Goal: Information Seeking & Learning: Learn about a topic

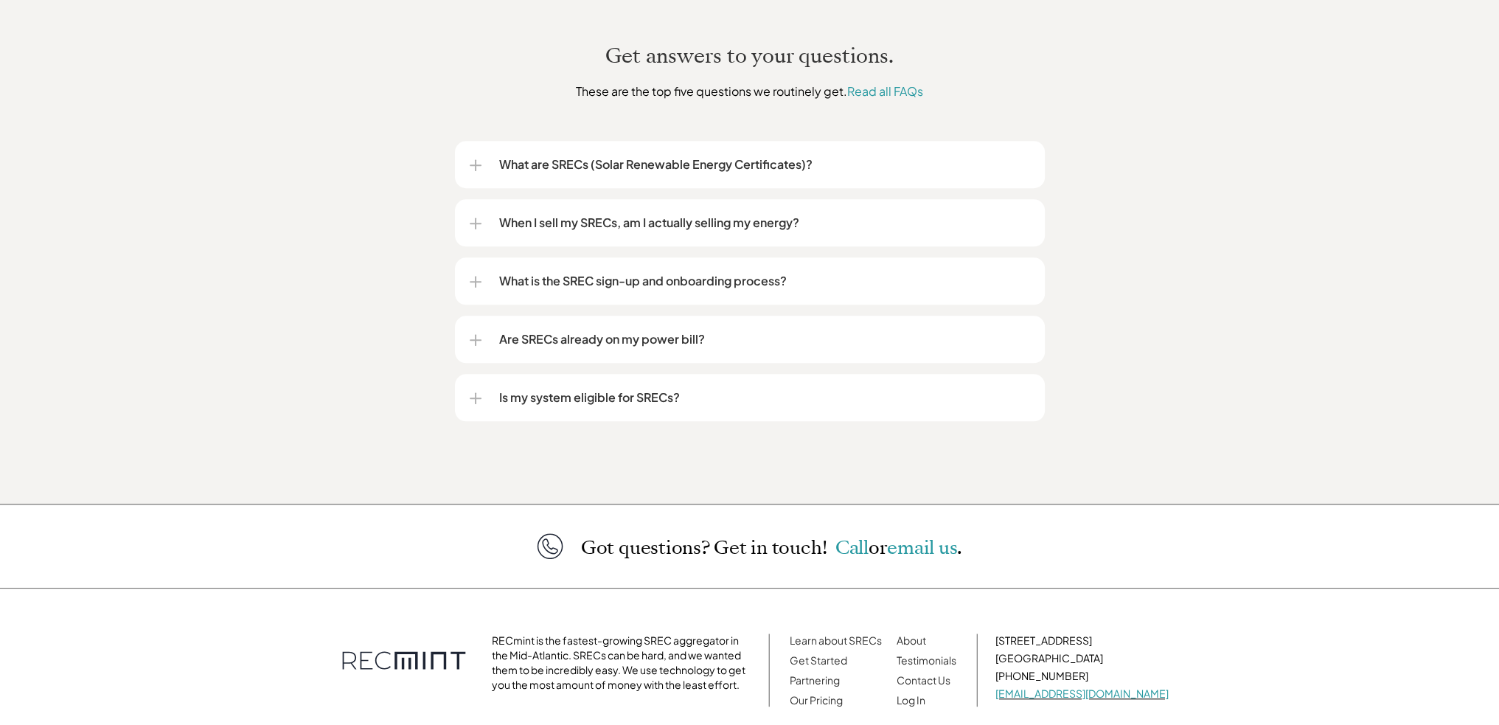
scroll to position [1843, 0]
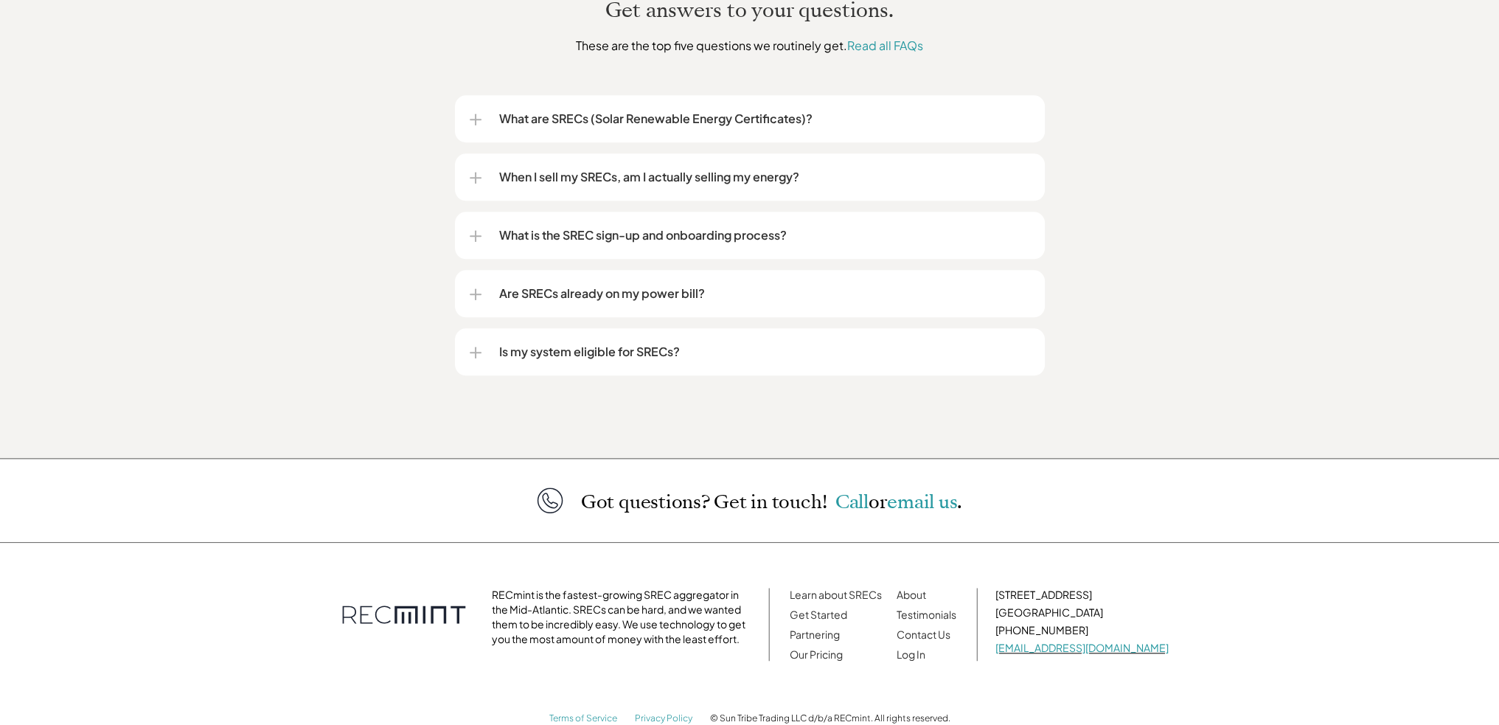
click at [462, 271] on div "Are SRECs already on my power bill?" at bounding box center [750, 293] width 590 height 47
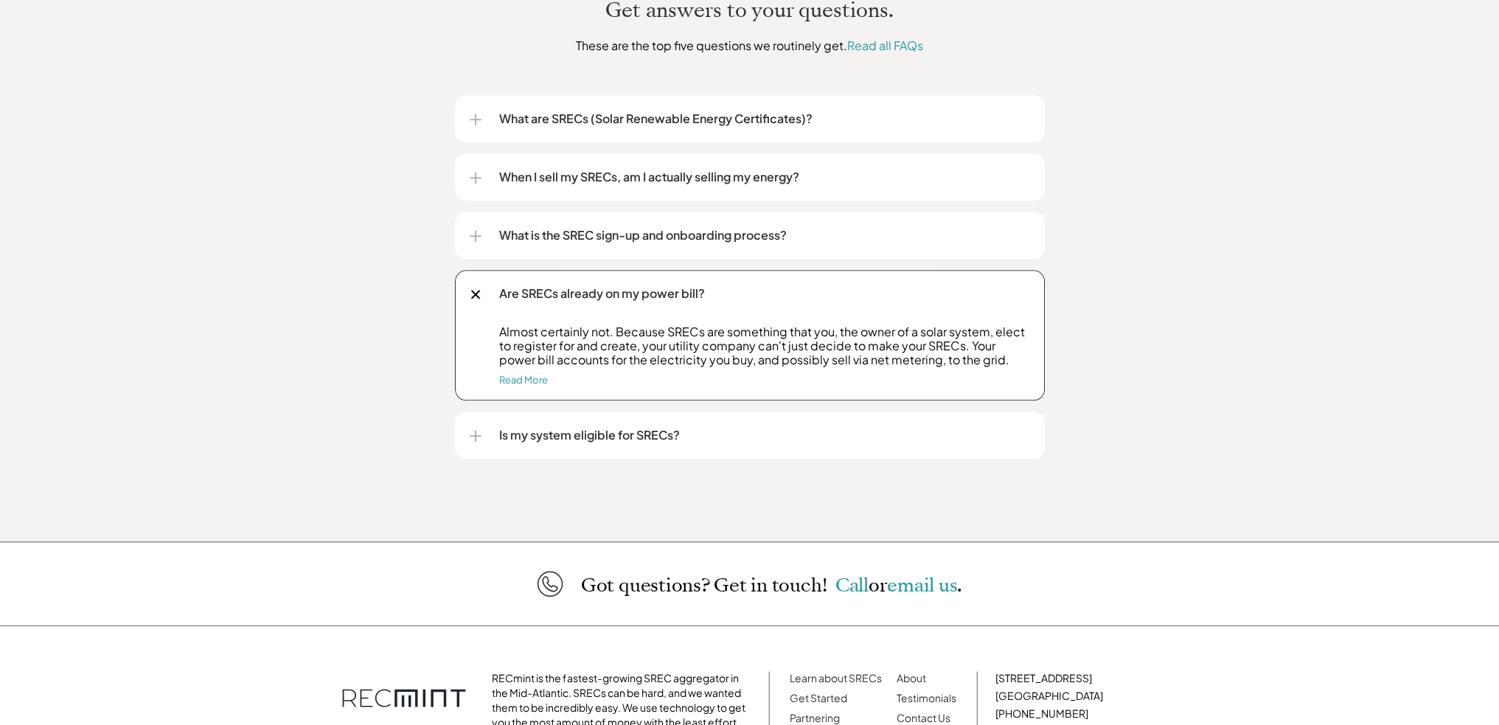
click at [473, 172] on div at bounding box center [476, 178] width 12 height 12
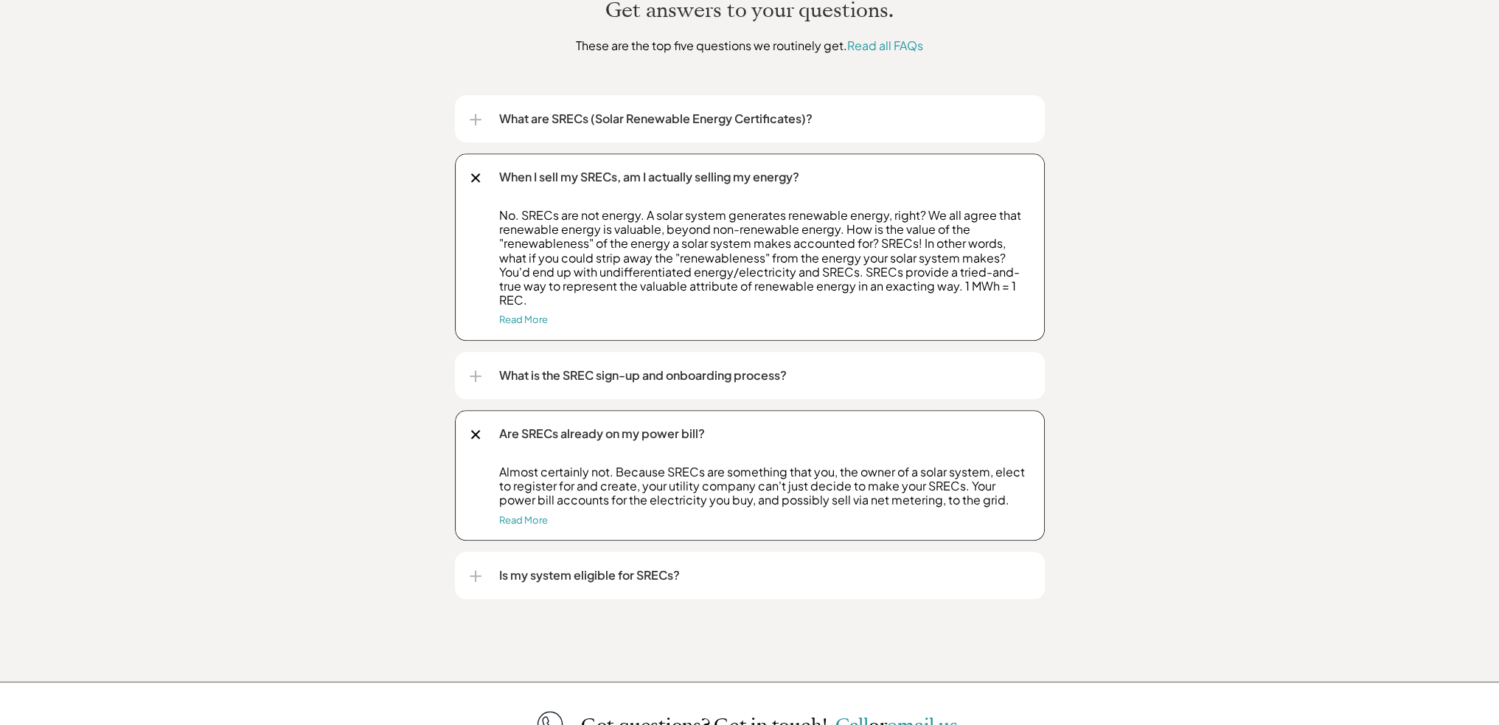
click at [475, 114] on div at bounding box center [475, 120] width 1 height 12
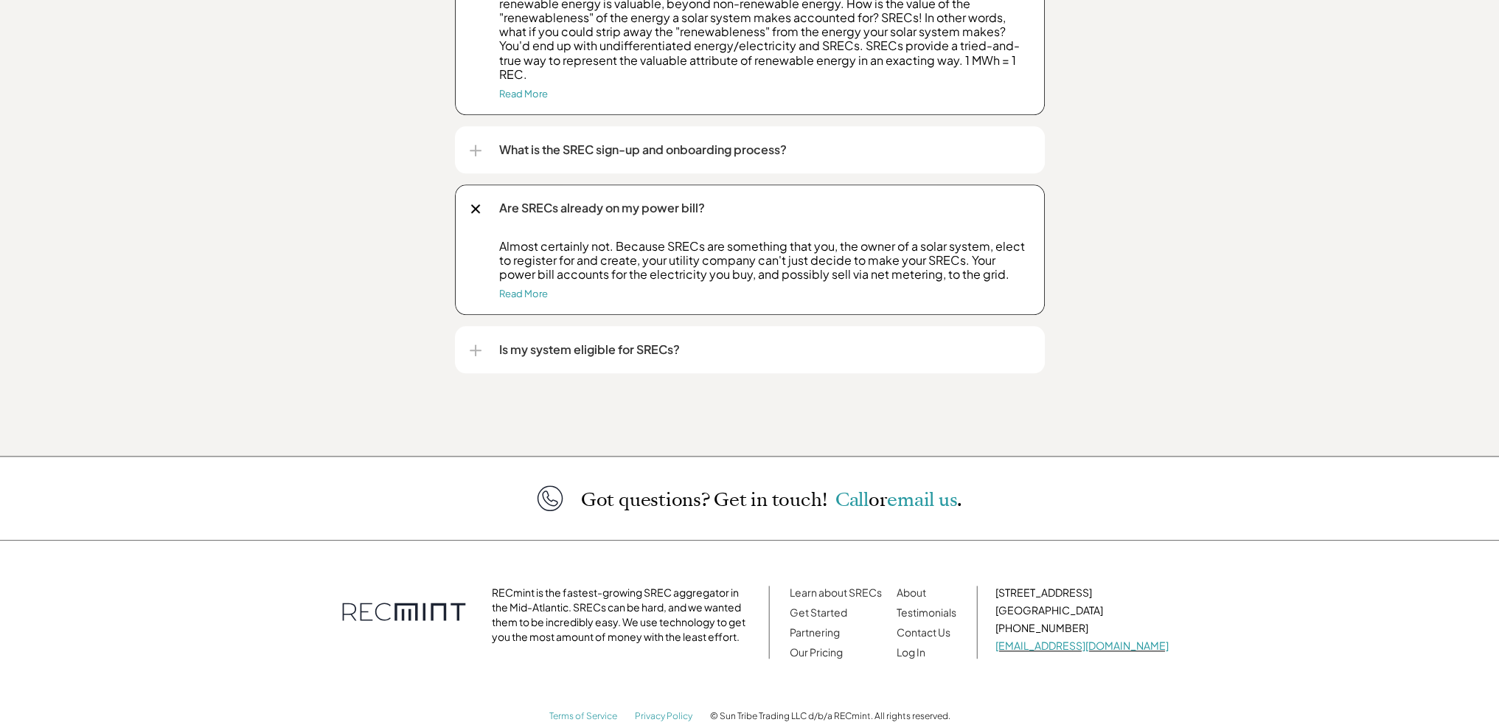
scroll to position [2196, 0]
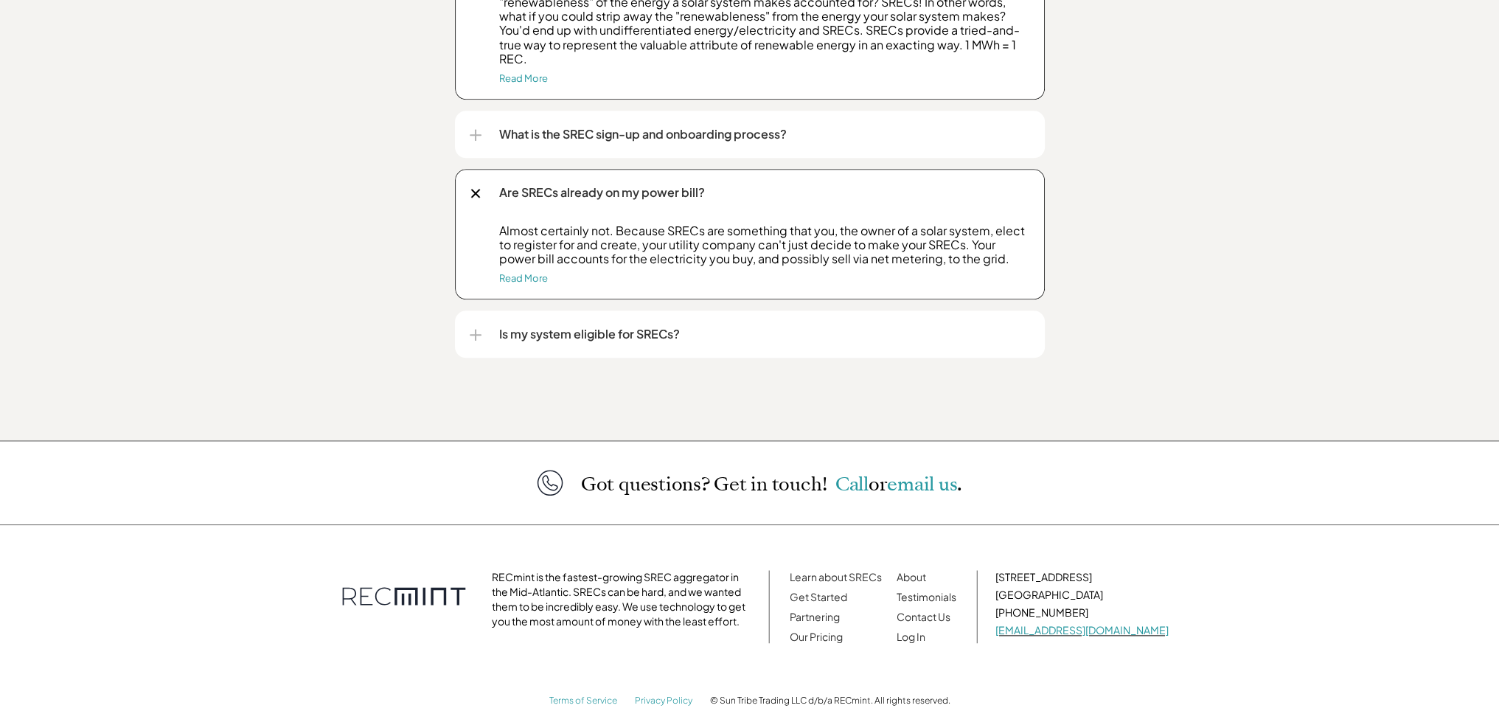
click at [475, 329] on div at bounding box center [475, 335] width 1 height 12
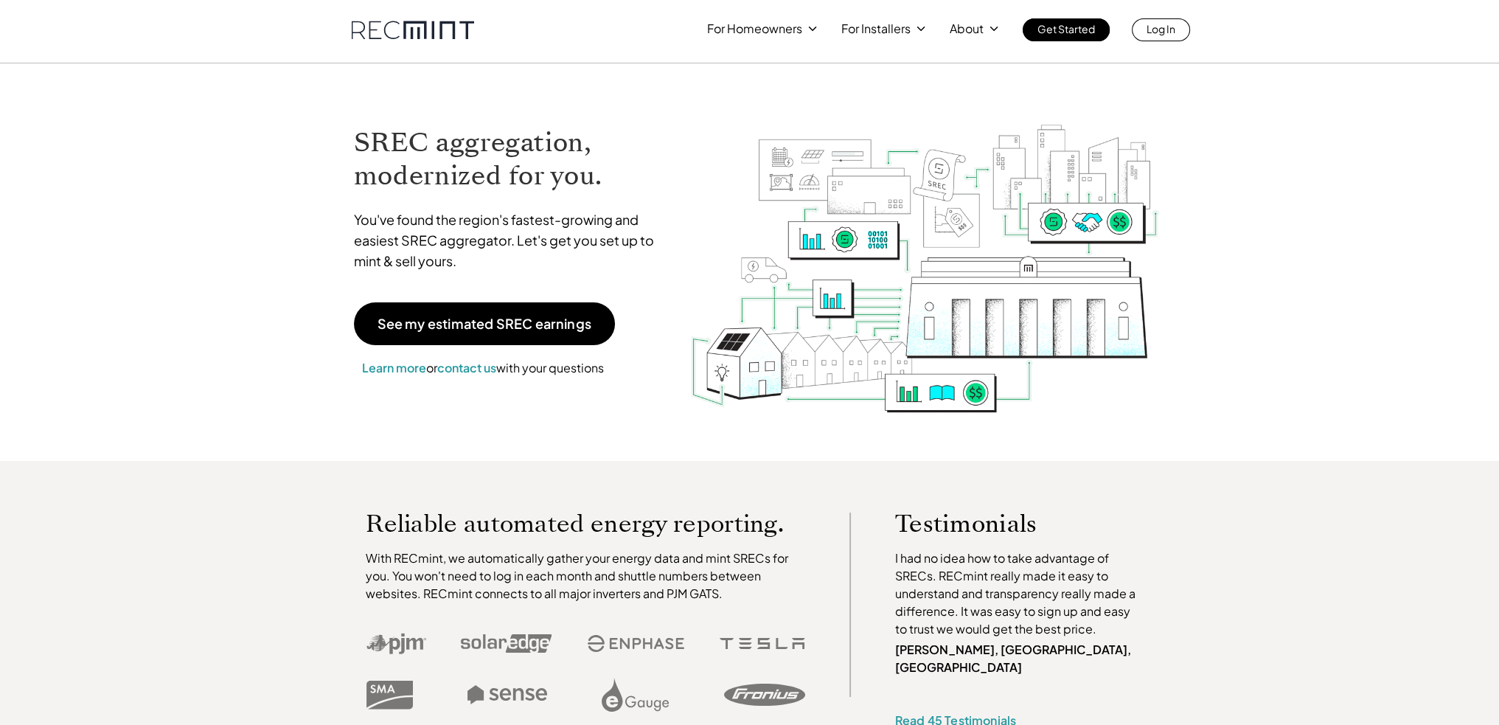
scroll to position [0, 0]
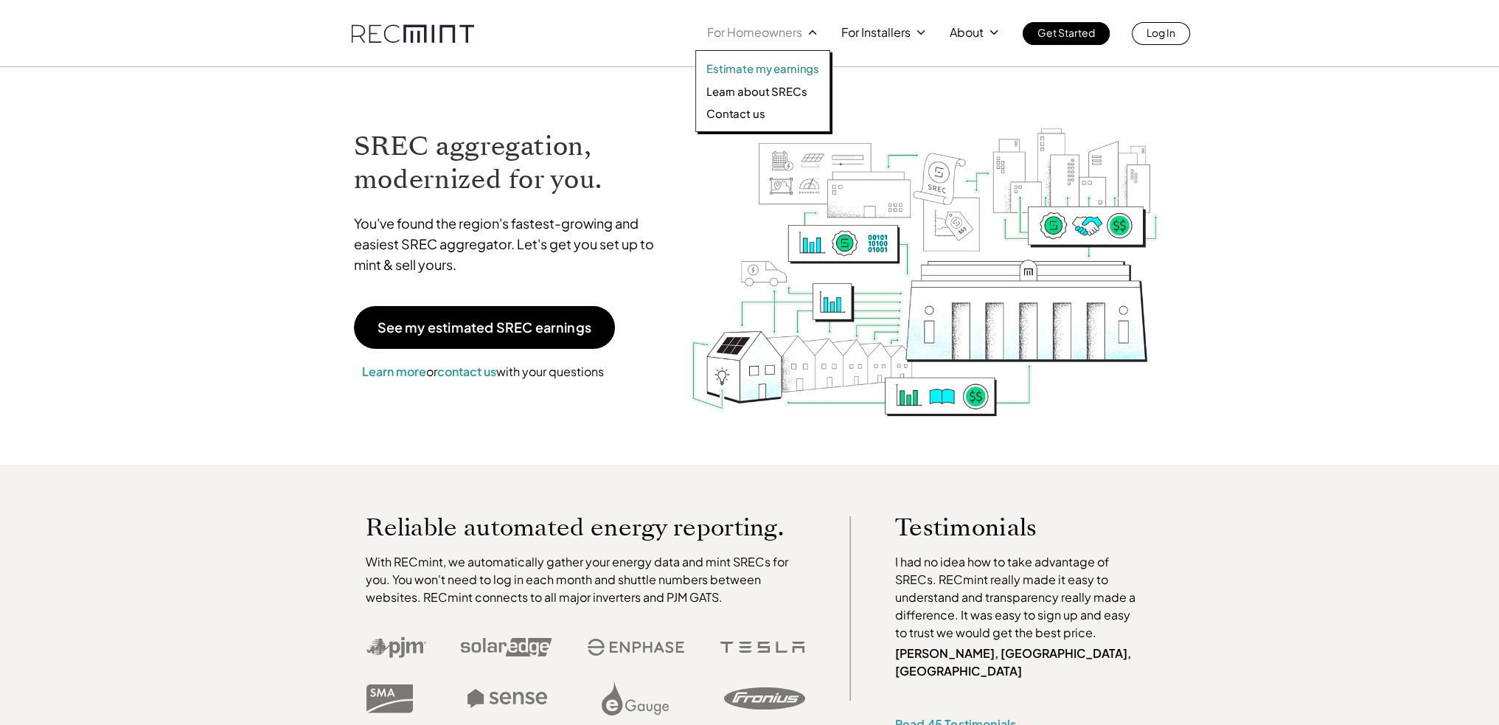
click at [746, 70] on p "Estimate my earnings" at bounding box center [762, 68] width 113 height 15
click at [743, 92] on p "Learn about SRECs" at bounding box center [756, 91] width 100 height 15
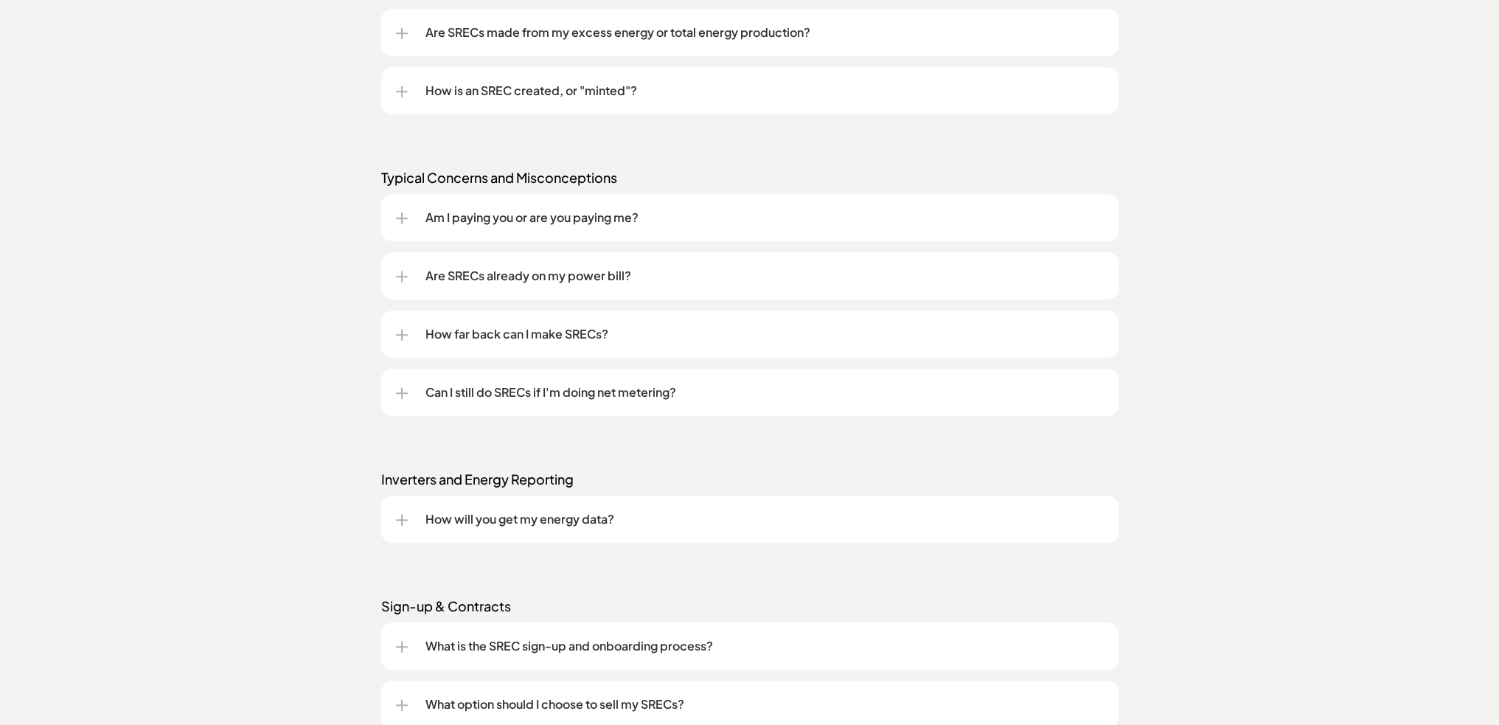
scroll to position [1548, 0]
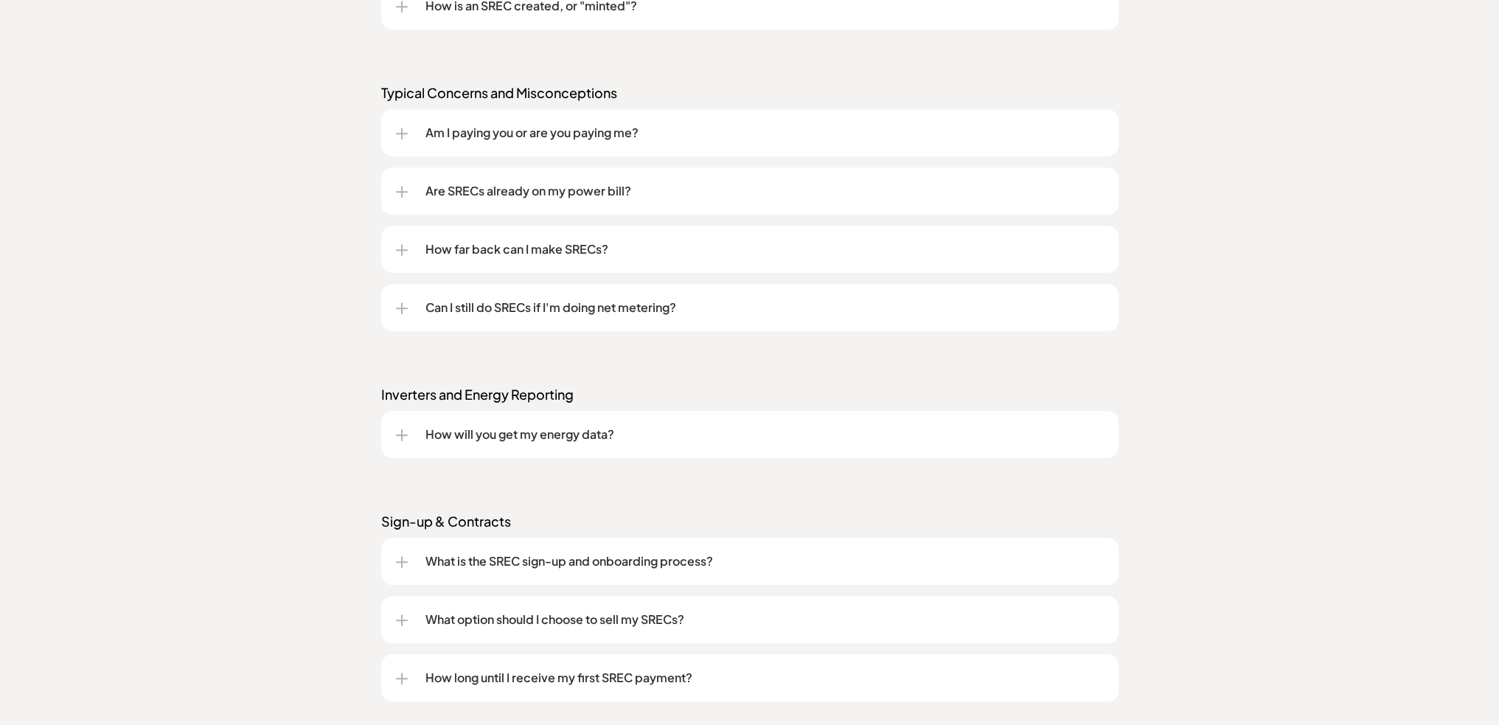
click at [406, 136] on div at bounding box center [402, 134] width 12 height 12
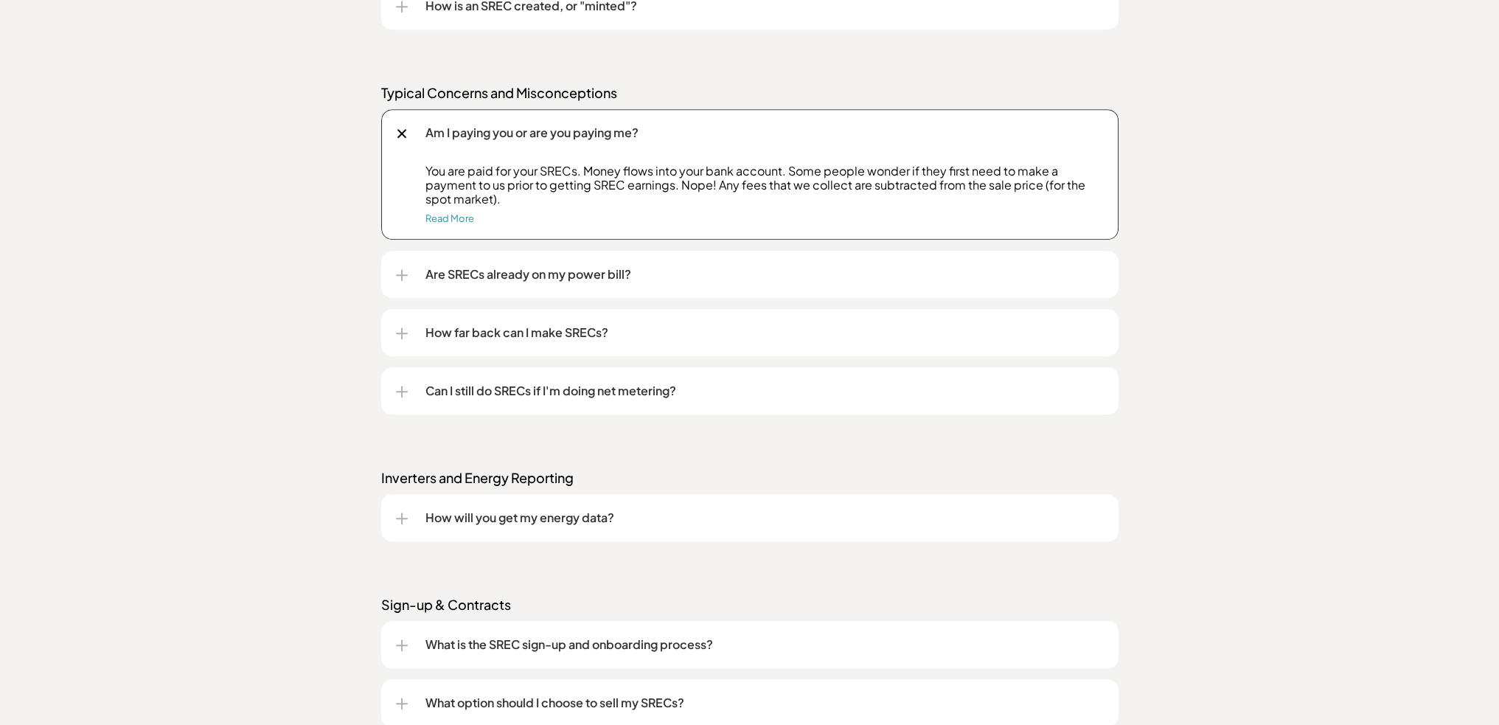
click at [318, 139] on div "Frequently asked questions (FAQs) We get these a lot. Understanding SRECs What …" at bounding box center [749, 266] width 1499 height 1437
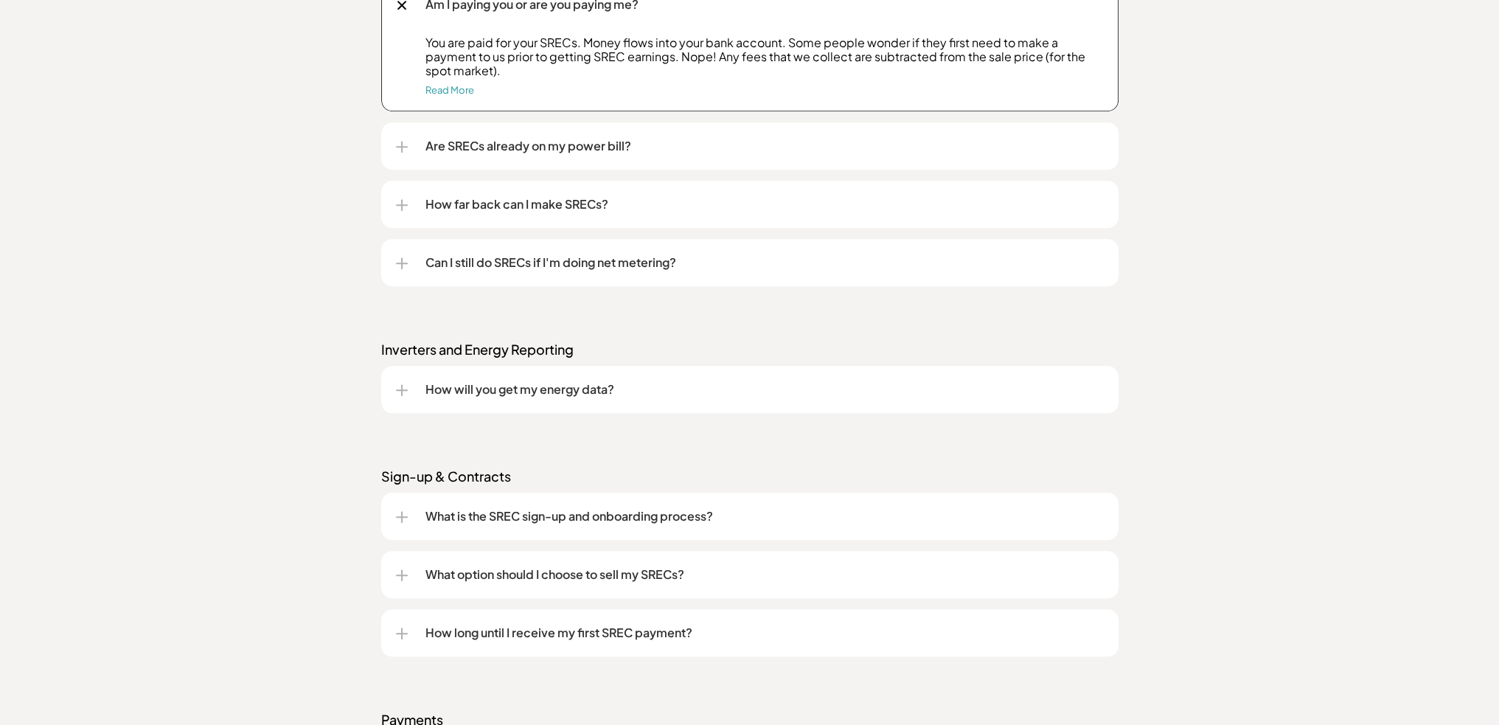
scroll to position [1917, 0]
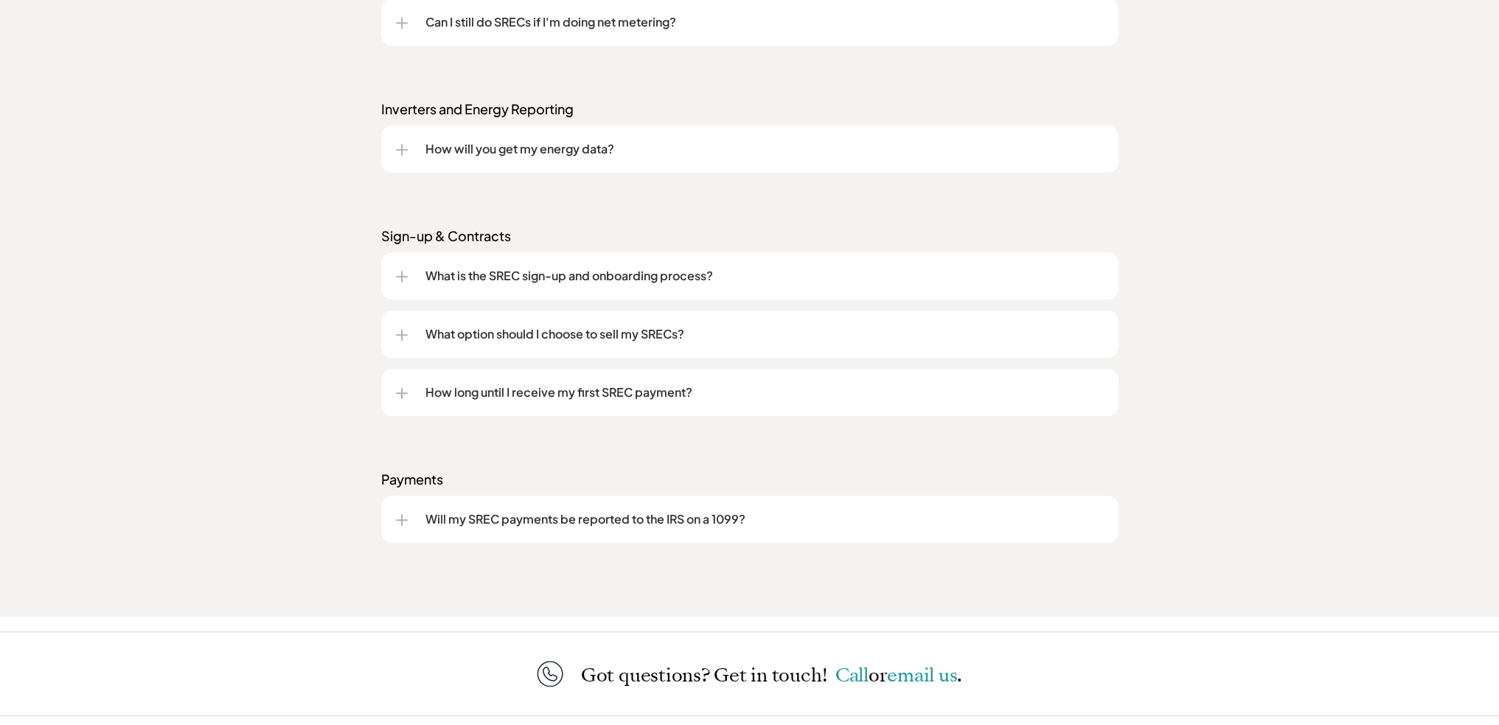
click at [394, 331] on div "What option should I choose to sell my SRECs?" at bounding box center [749, 333] width 737 height 47
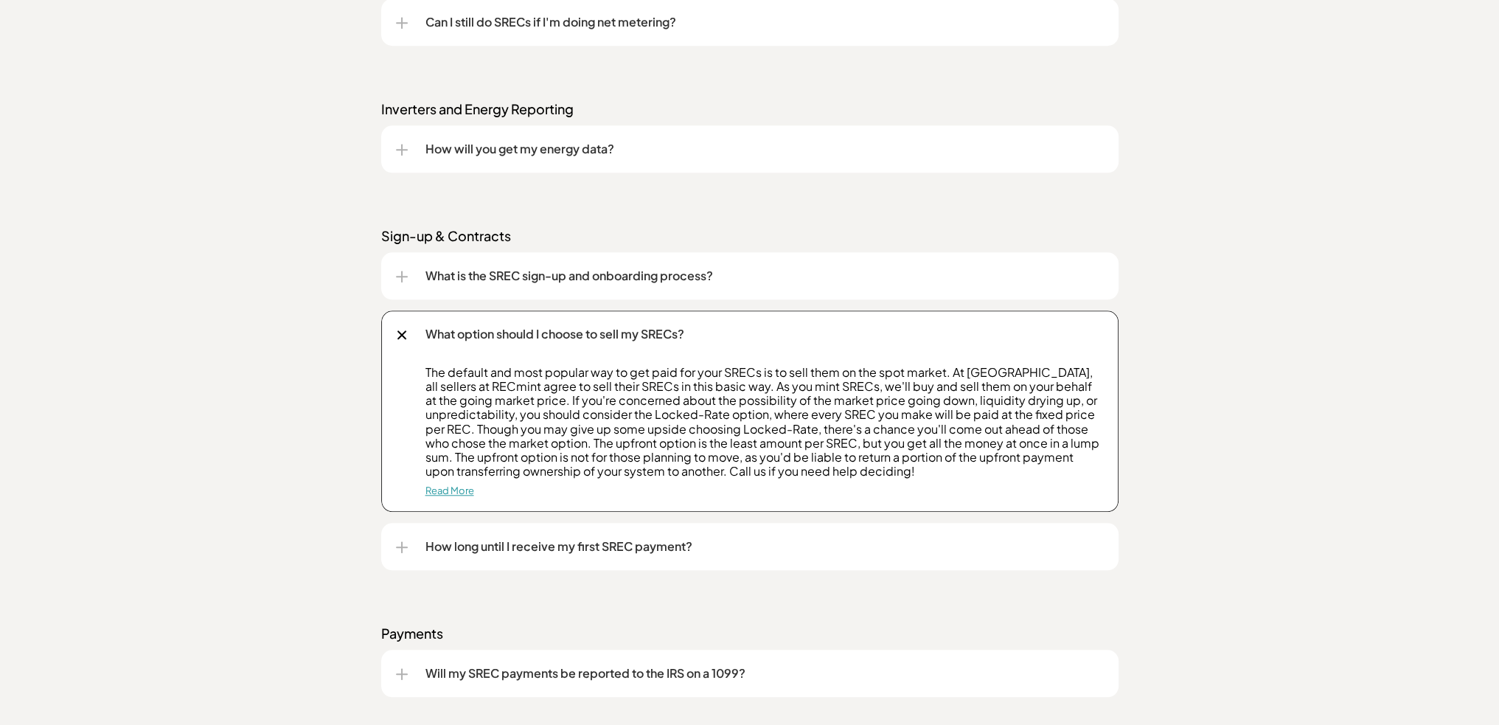
click at [456, 492] on link "Read More" at bounding box center [449, 490] width 49 height 12
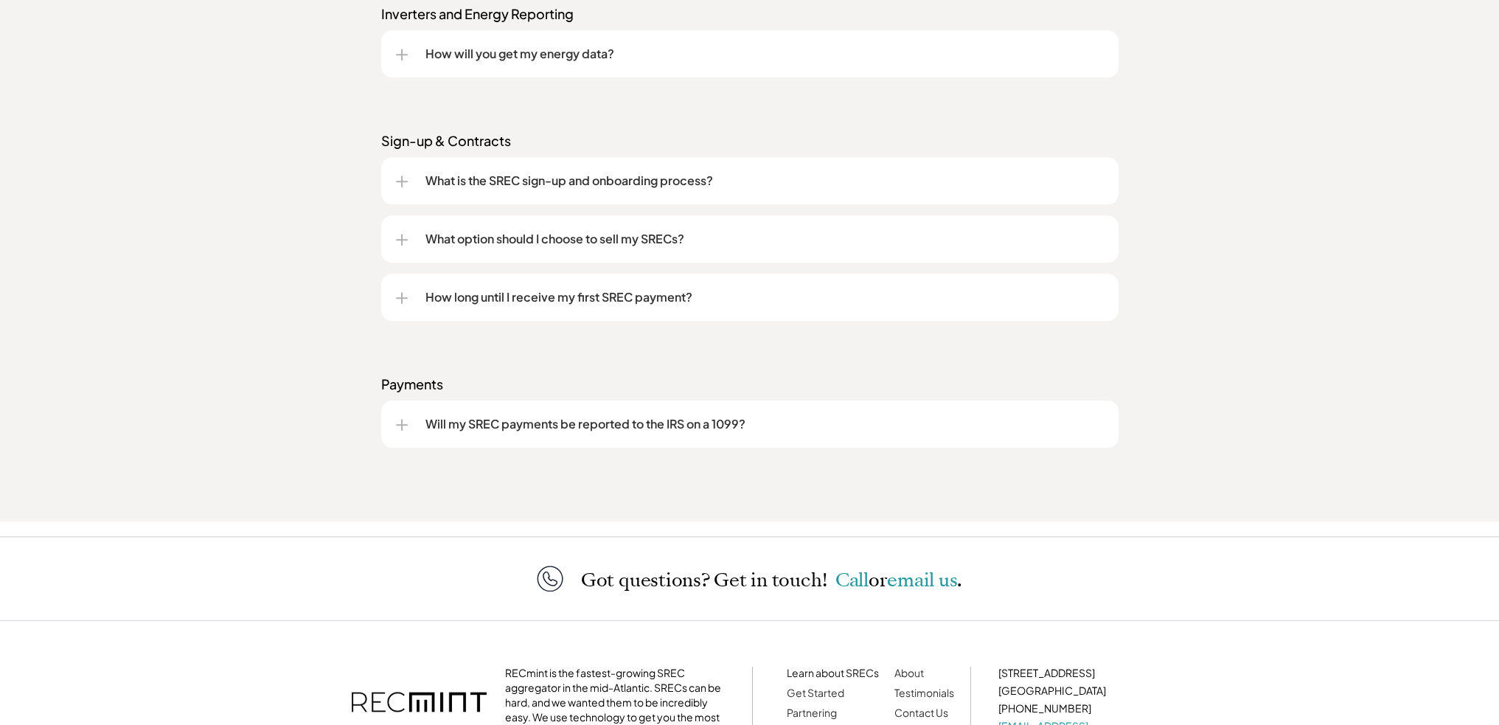
scroll to position [1929, 0]
click at [389, 421] on div "Will my SREC payments be reported to the IRS on a 1099?" at bounding box center [749, 423] width 737 height 47
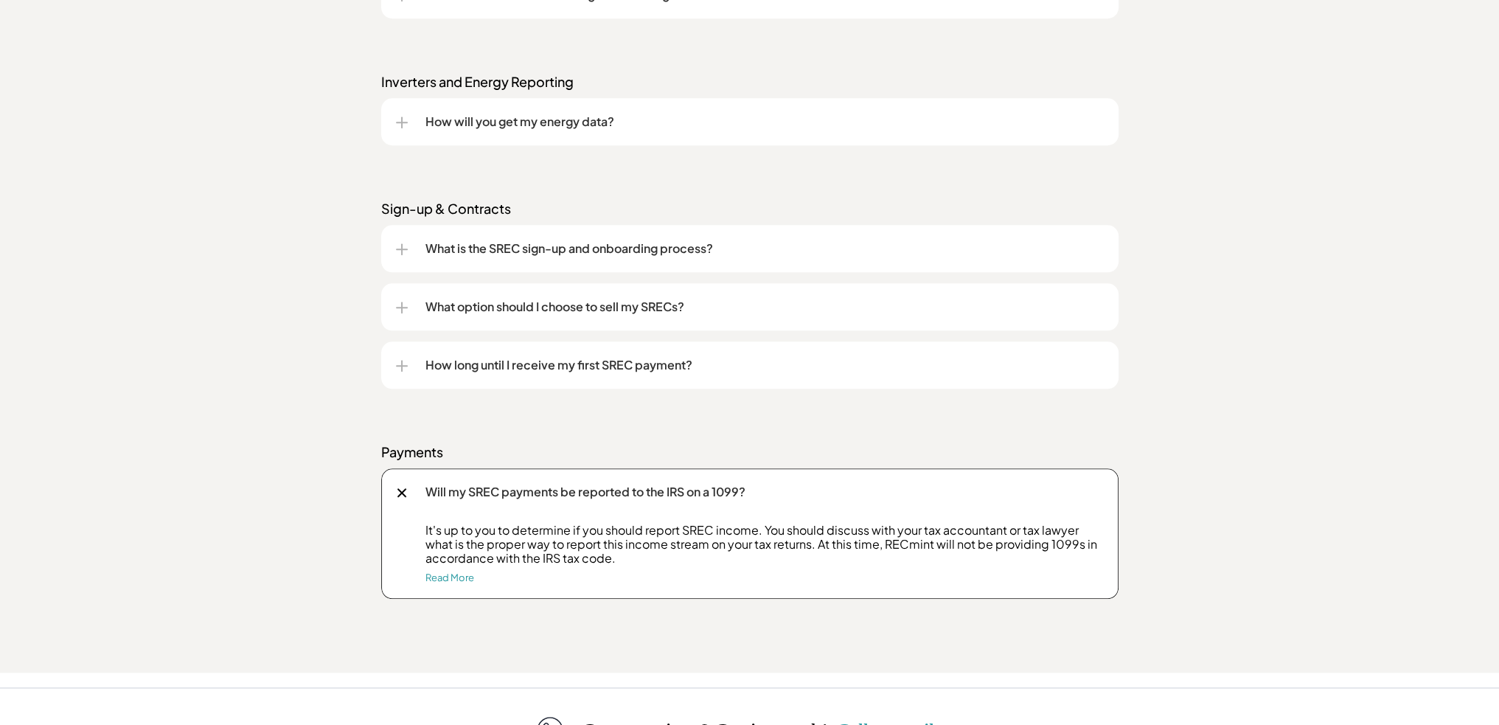
scroll to position [1855, 0]
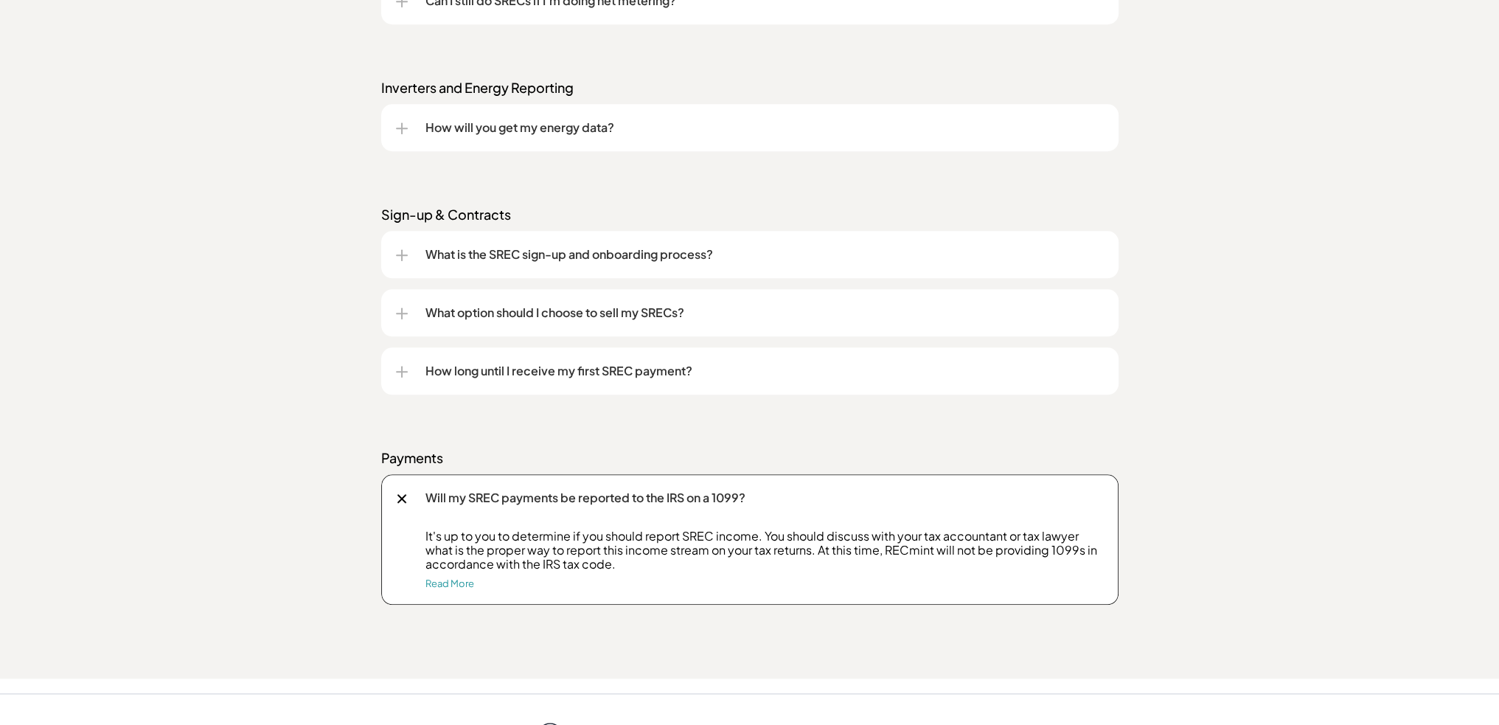
click at [397, 369] on div at bounding box center [402, 372] width 12 height 12
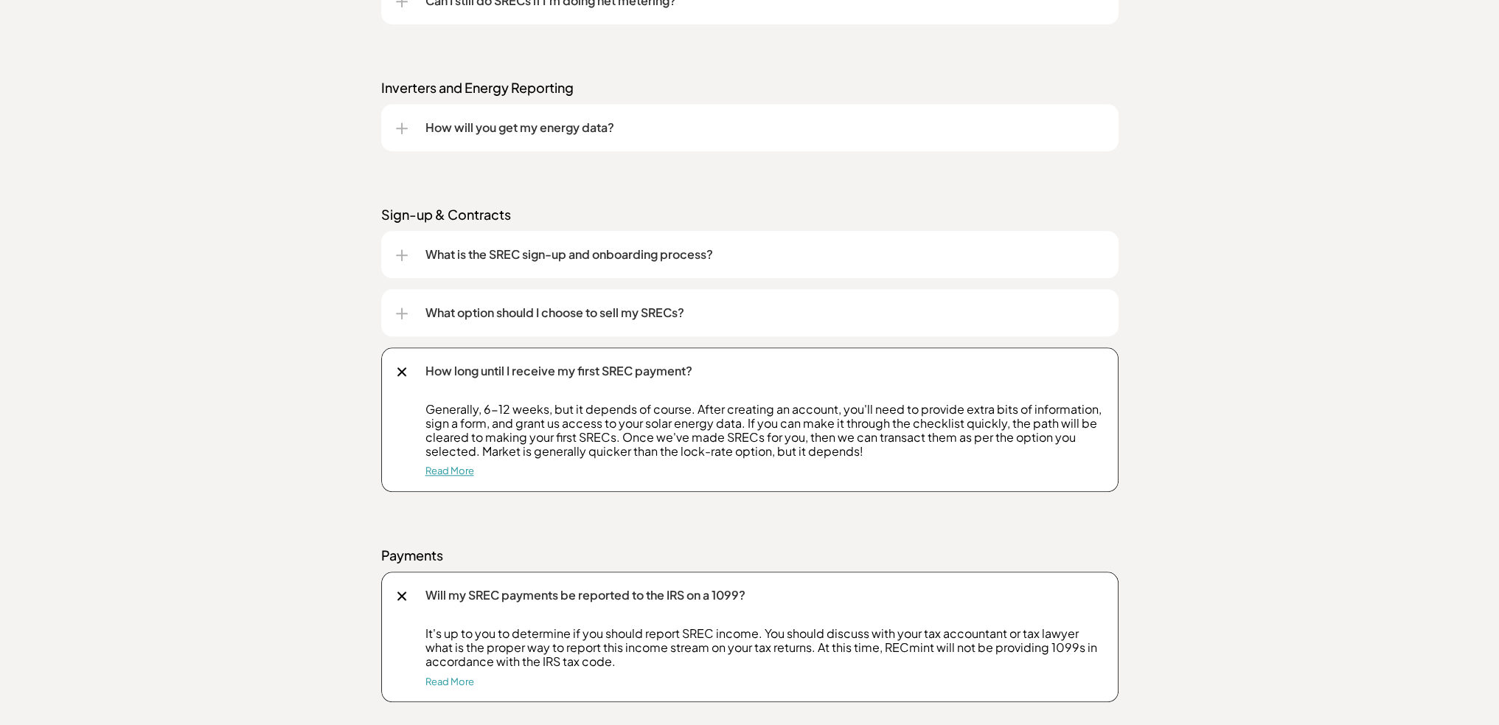
click at [432, 476] on link "Read More" at bounding box center [449, 470] width 49 height 12
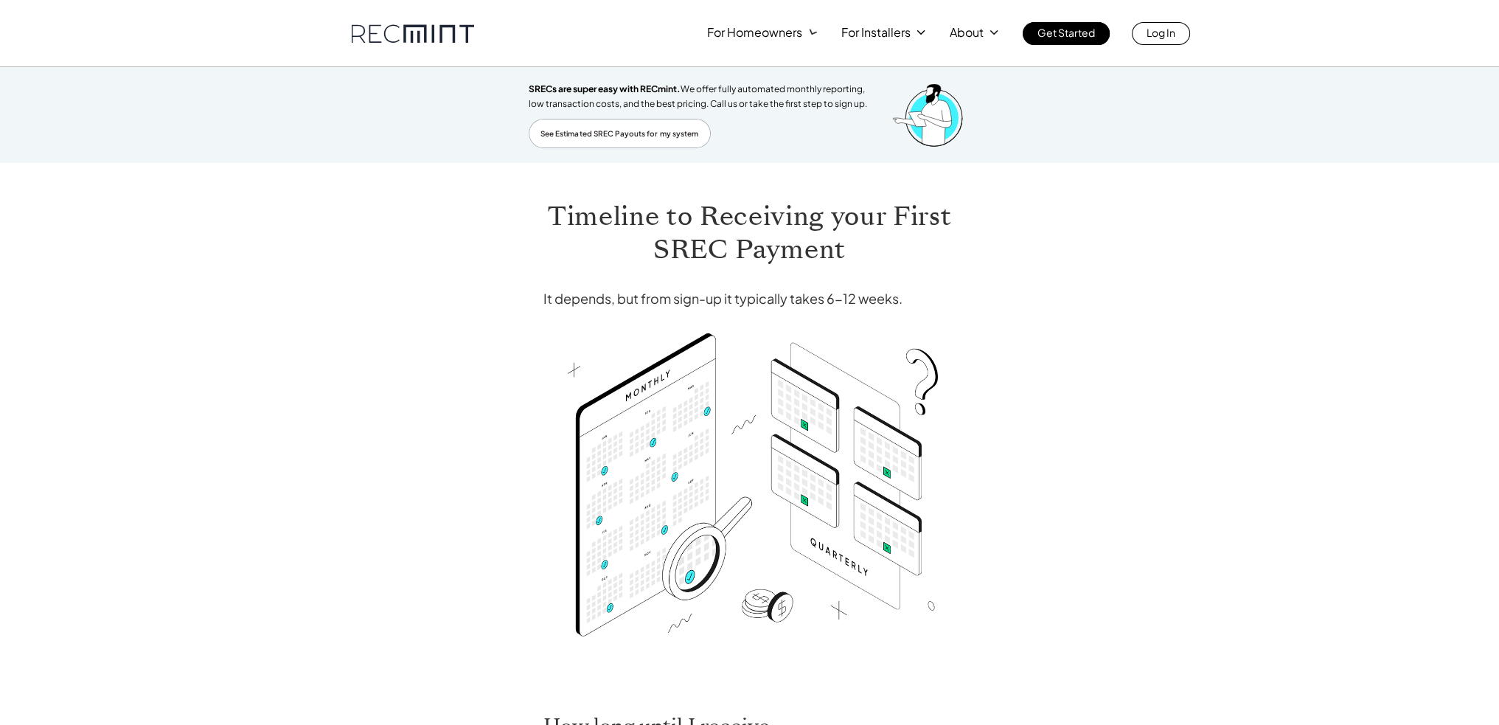
click at [1194, 356] on div "For Homeowners For Installers About Get Started Log In SRECs are super easy wit…" at bounding box center [749, 665] width 1499 height 1331
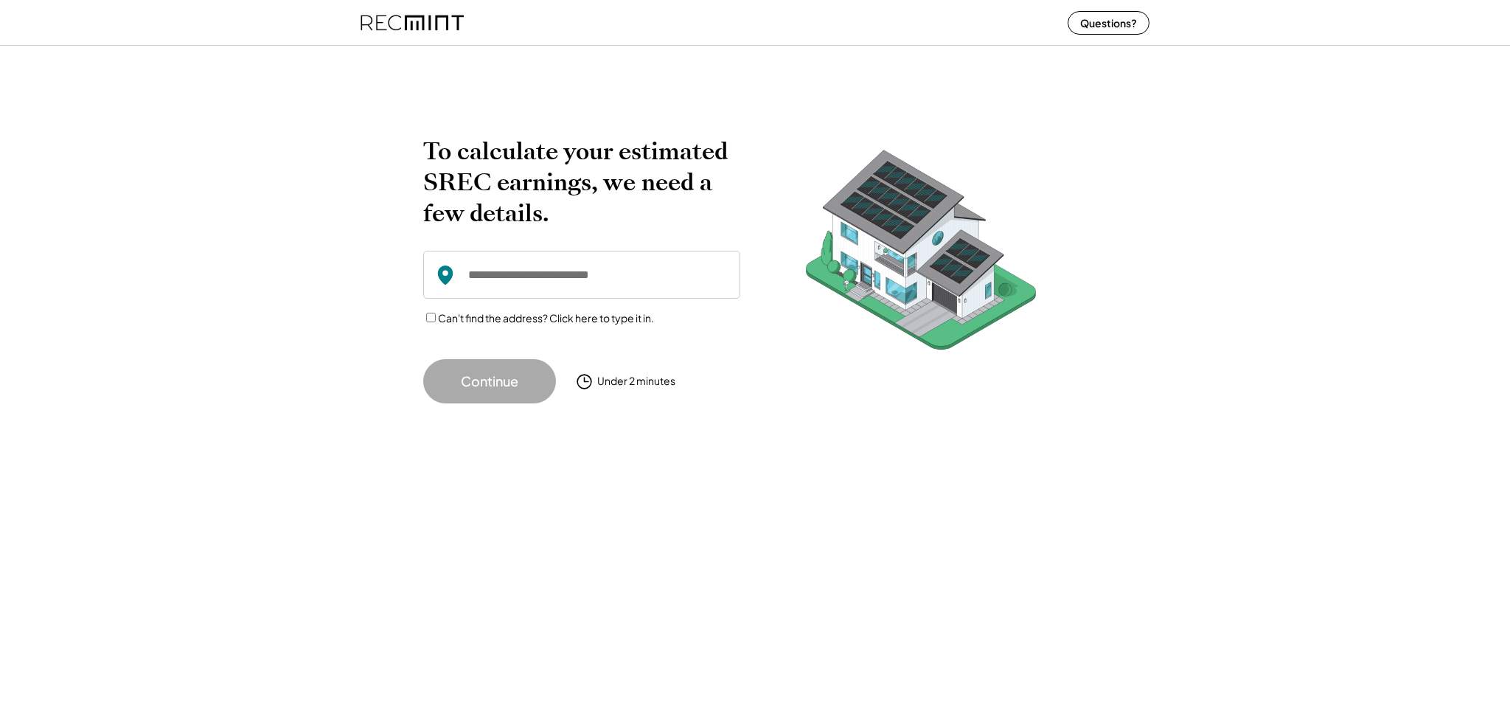
click at [496, 262] on input "input" at bounding box center [581, 275] width 317 height 48
click at [492, 270] on input "input" at bounding box center [581, 275] width 317 height 48
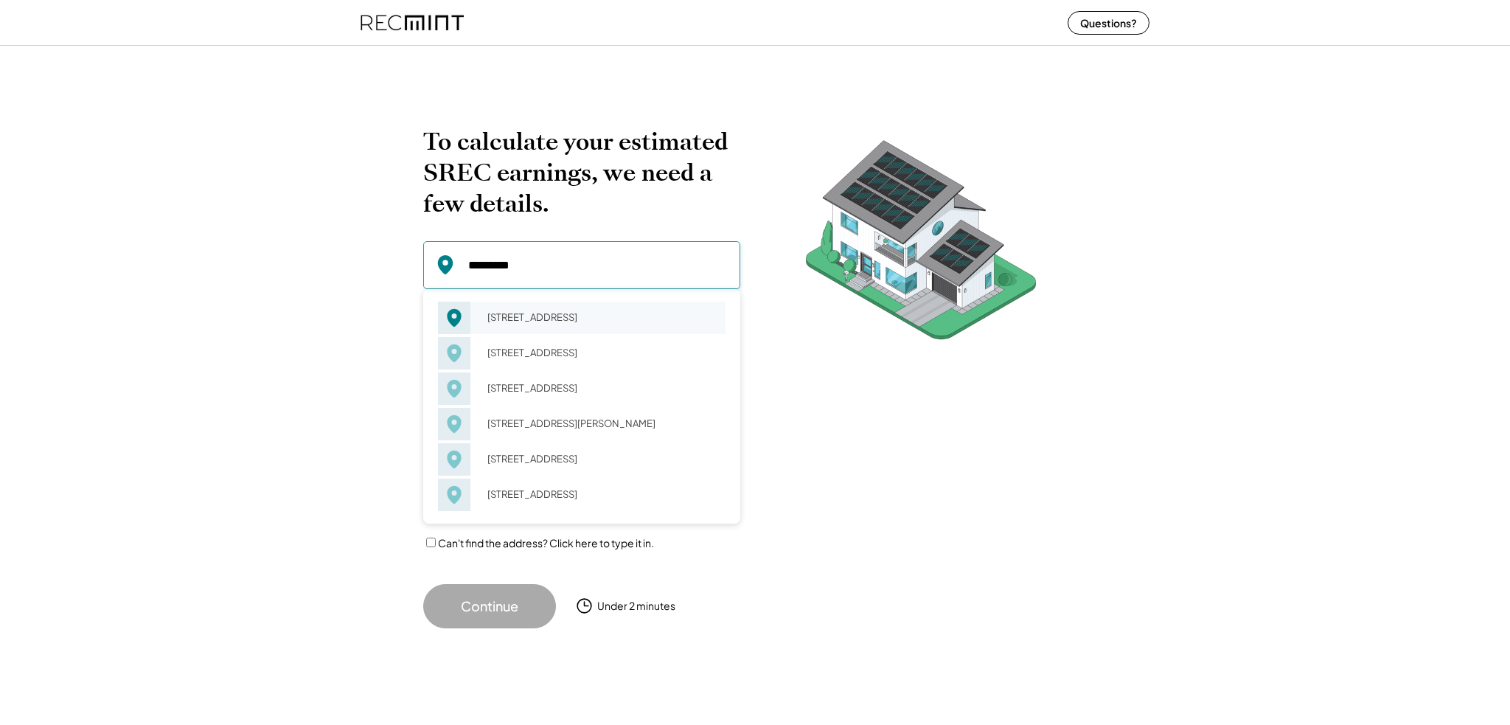
click at [547, 307] on div "15303 Red Oak Ln Mineral, VA 23117" at bounding box center [602, 317] width 248 height 21
type input "**********"
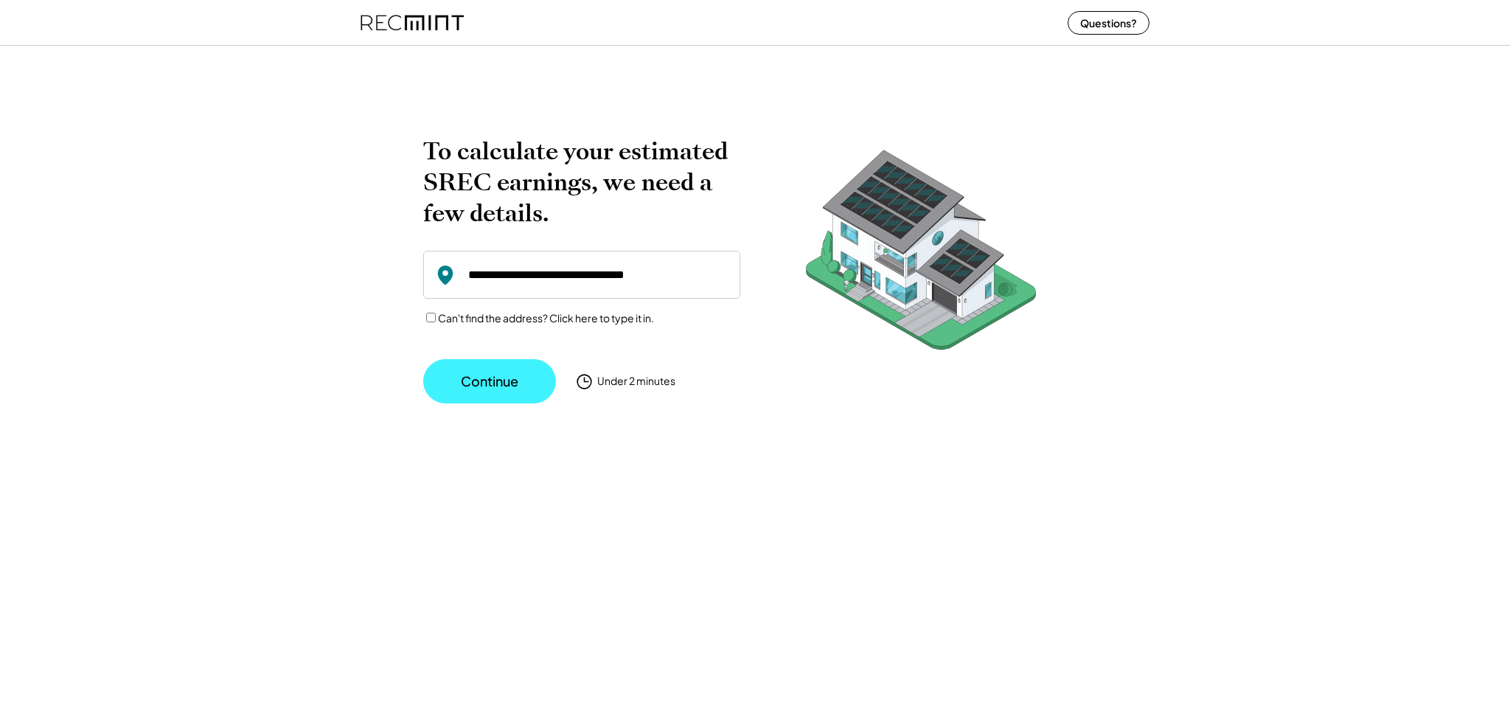
click at [429, 377] on button "Continue" at bounding box center [489, 381] width 133 height 44
